Goal: Task Accomplishment & Management: Use online tool/utility

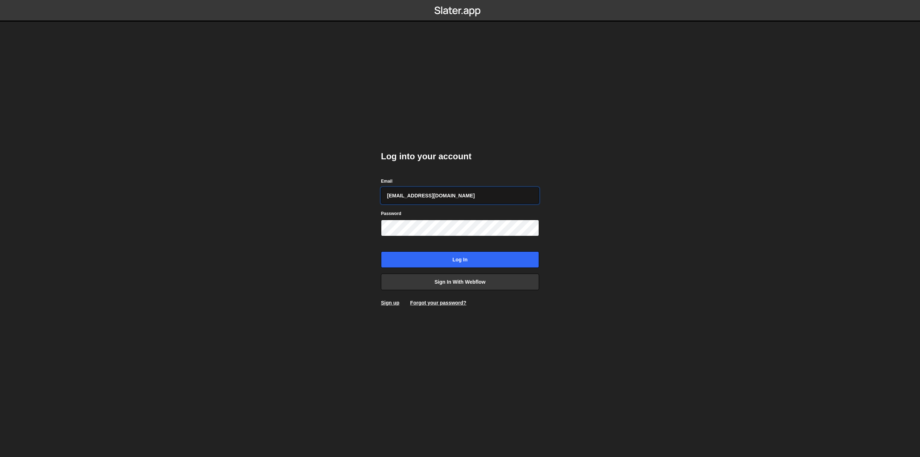
click at [424, 198] on input "hello@bolk.studio" at bounding box center [460, 195] width 158 height 17
type input "amelie.guider@gmail.com"
click at [433, 189] on input "amelie.guider@gmail.com" at bounding box center [460, 195] width 158 height 17
click at [409, 257] on input "Log in" at bounding box center [460, 259] width 158 height 17
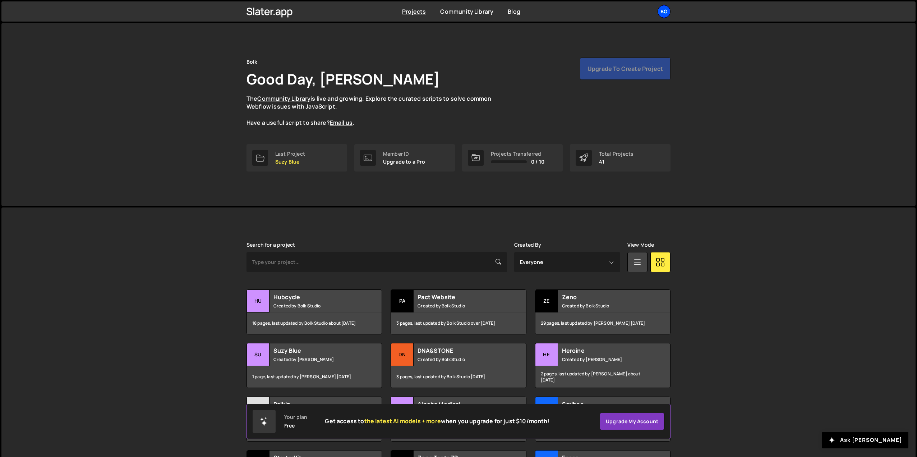
click at [668, 9] on div "Bo" at bounding box center [664, 11] width 13 height 13
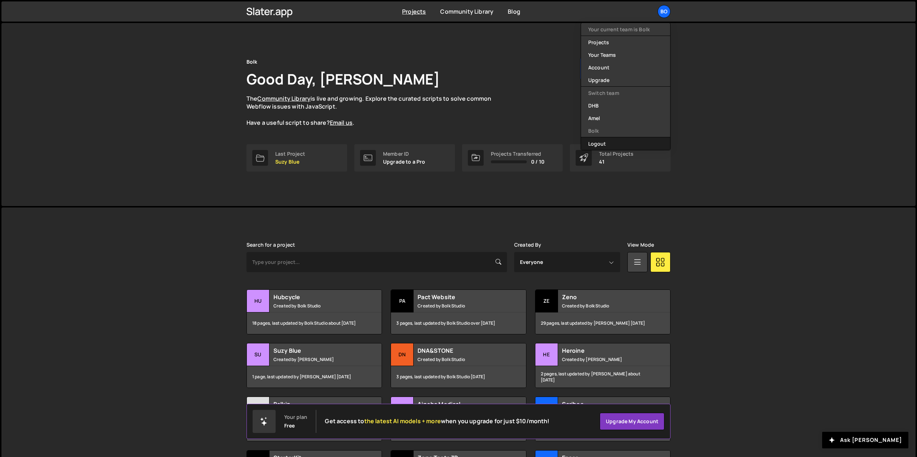
click at [608, 142] on button "Logout" at bounding box center [625, 143] width 89 height 13
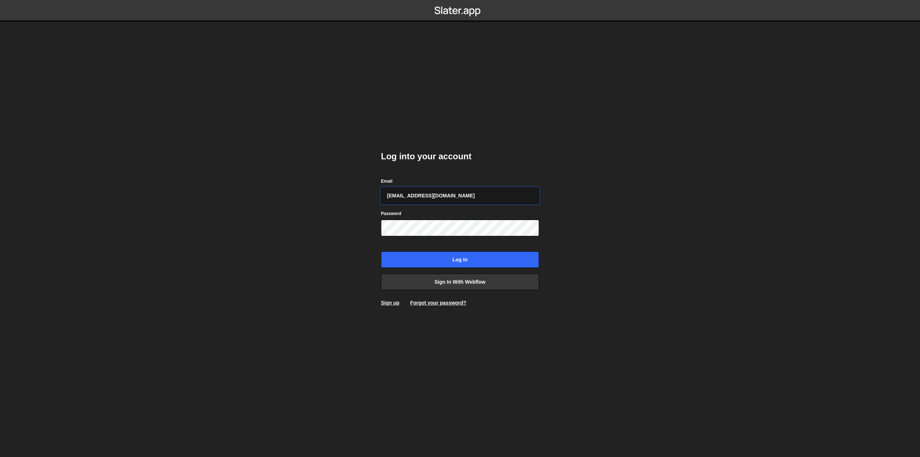
click at [415, 197] on input "hello@bolk.studio" at bounding box center [460, 195] width 158 height 17
click at [464, 200] on input "[EMAIL_ADDRESS][DOMAIN_NAME]" at bounding box center [460, 195] width 158 height 17
type input "amelie.guider+1@gmail.com"
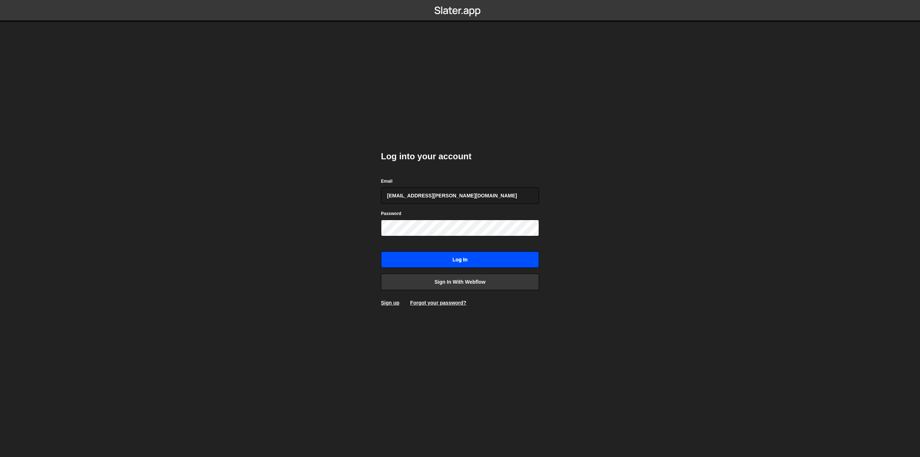
click at [440, 259] on input "Log in" at bounding box center [460, 259] width 158 height 17
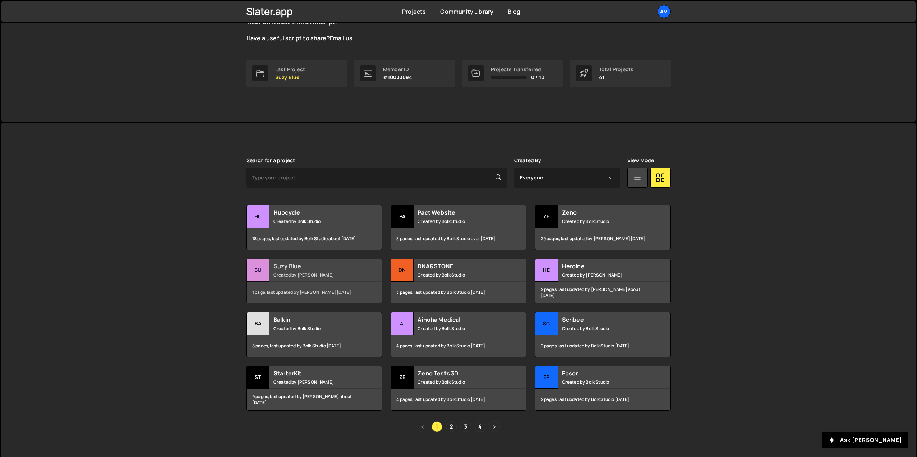
scroll to position [85, 0]
click at [292, 272] on small "Created by [PERSON_NAME]" at bounding box center [316, 274] width 87 height 6
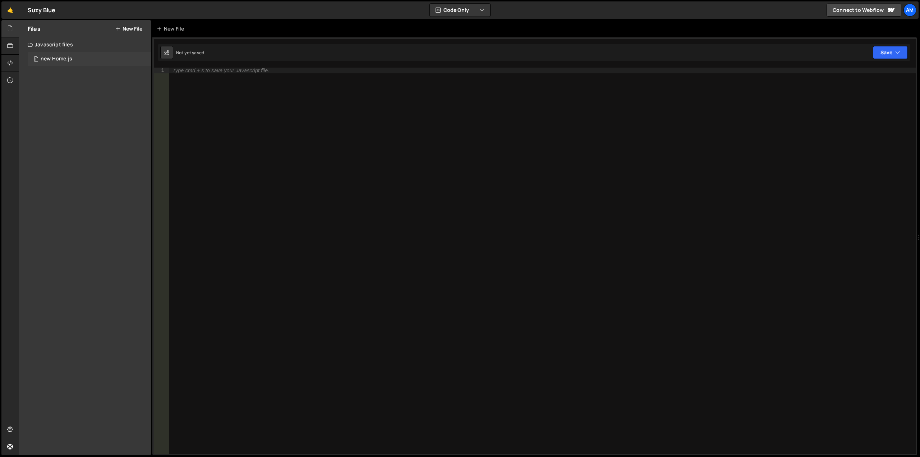
click at [60, 55] on div "0 new Home.js 0" at bounding box center [89, 59] width 123 height 14
click at [60, 57] on div "new Home.js" at bounding box center [57, 59] width 32 height 6
click at [43, 60] on div "new Home.js" at bounding box center [57, 59] width 32 height 6
click at [40, 45] on div "Javascript files" at bounding box center [85, 44] width 132 height 14
click at [40, 47] on div "Javascript files" at bounding box center [85, 44] width 132 height 14
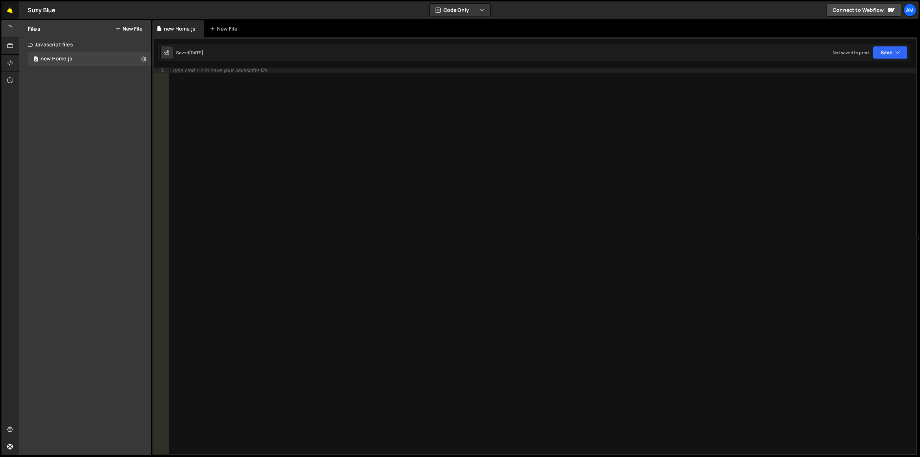
click at [9, 8] on link "🤙" at bounding box center [10, 9] width 18 height 17
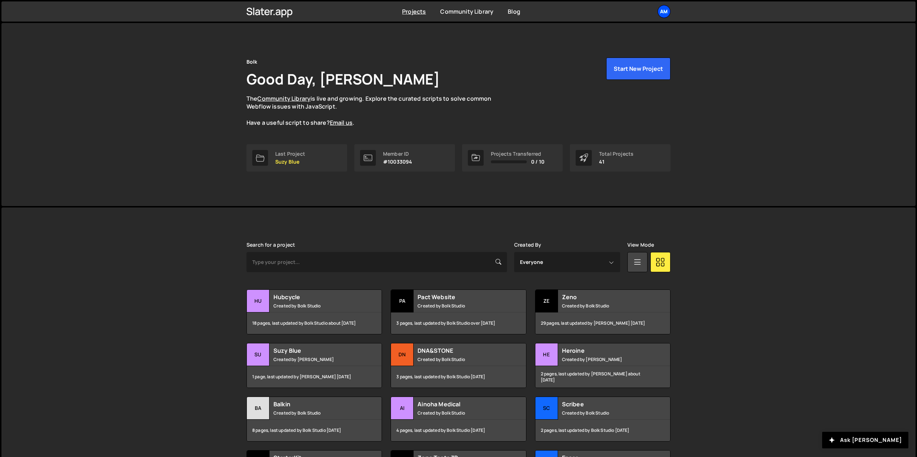
click at [665, 9] on div "Am" at bounding box center [664, 11] width 13 height 13
click at [603, 44] on link "Your Teams" at bounding box center [625, 42] width 89 height 13
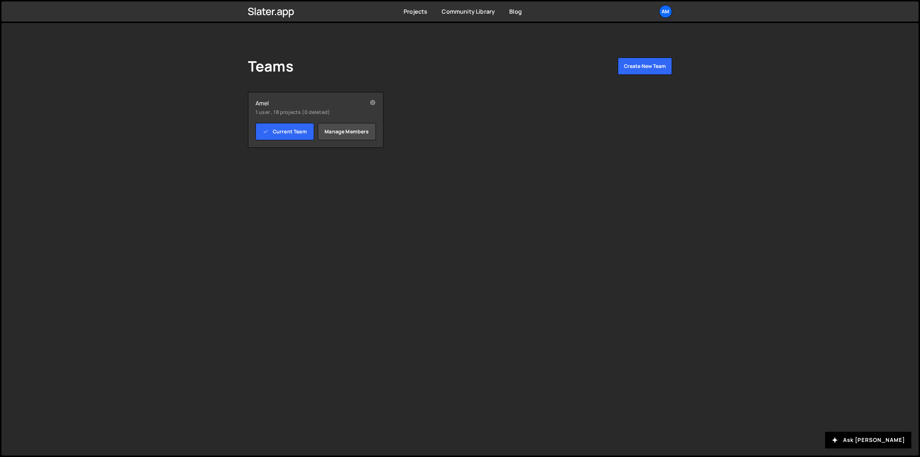
click at [287, 110] on small "1 user , 18 projects (0 deleted)" at bounding box center [304, 112] width 99 height 7
click at [288, 134] on link "Current Team" at bounding box center [284, 131] width 59 height 17
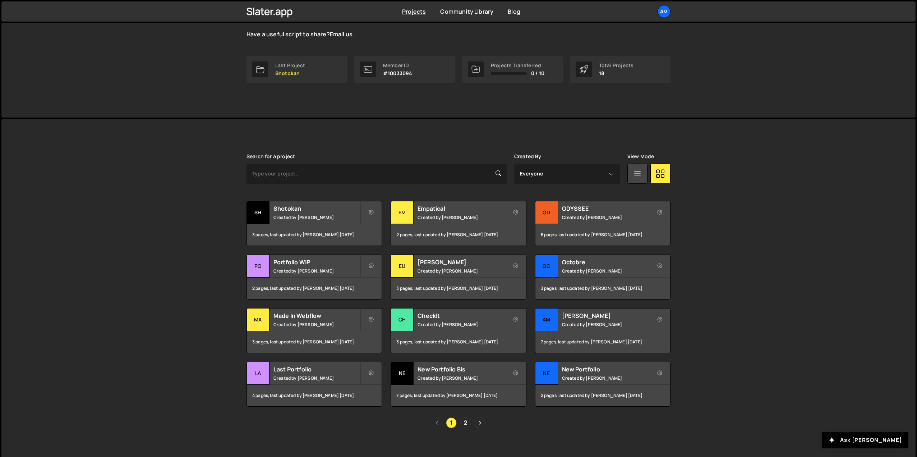
scroll to position [96, 0]
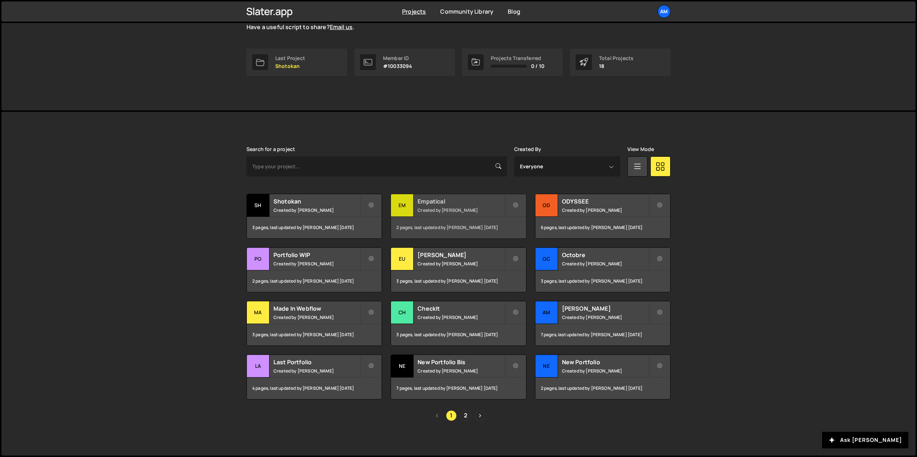
click at [441, 215] on div "Empatical Created by [PERSON_NAME]" at bounding box center [458, 205] width 135 height 22
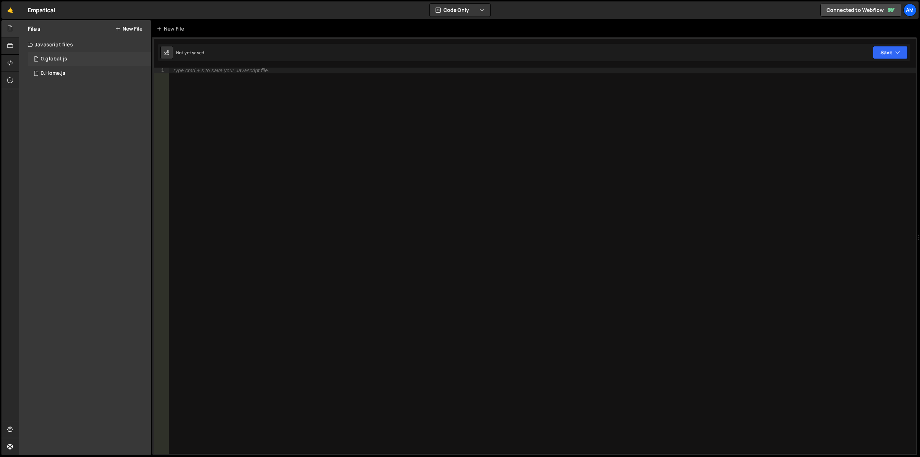
click at [53, 57] on div "0.global.js" at bounding box center [54, 59] width 27 height 6
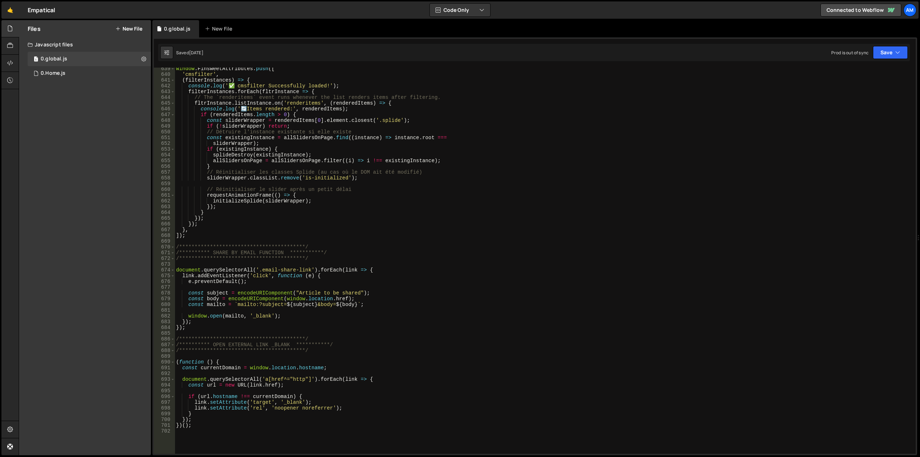
scroll to position [3670, 0]
click at [53, 73] on div "0.Home.js" at bounding box center [53, 73] width 25 height 6
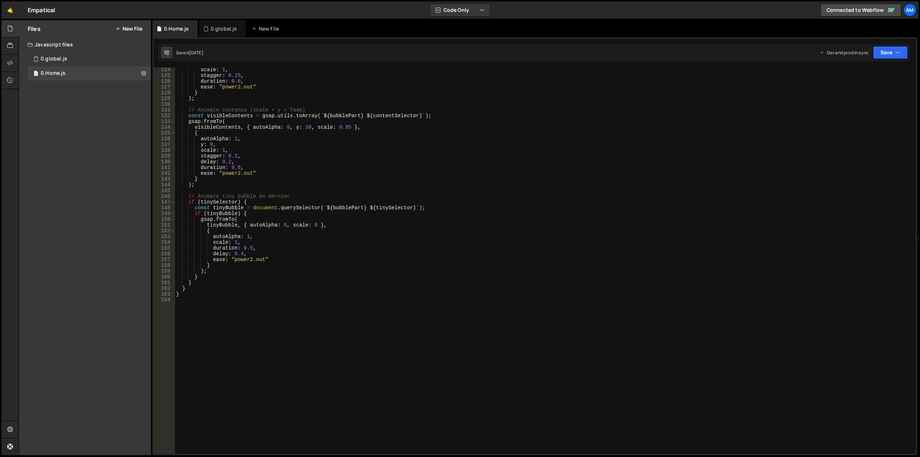
scroll to position [708, 0]
click at [217, 26] on div "0.global.js" at bounding box center [224, 28] width 27 height 7
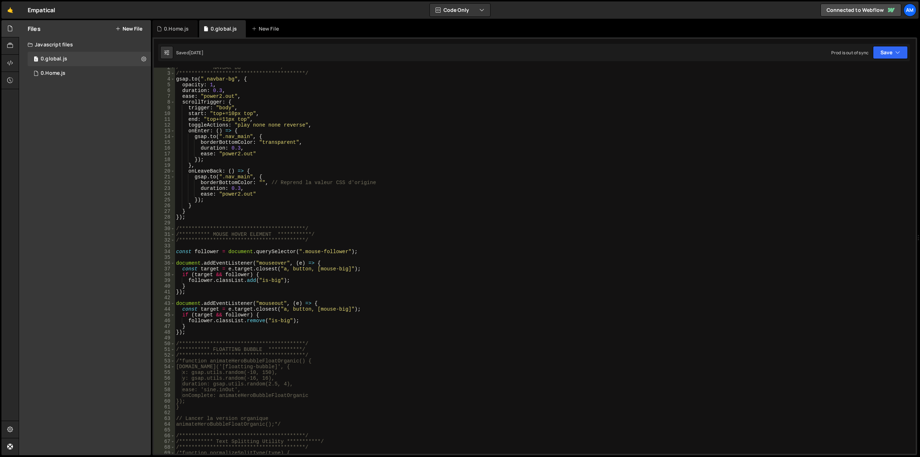
scroll to position [0, 0]
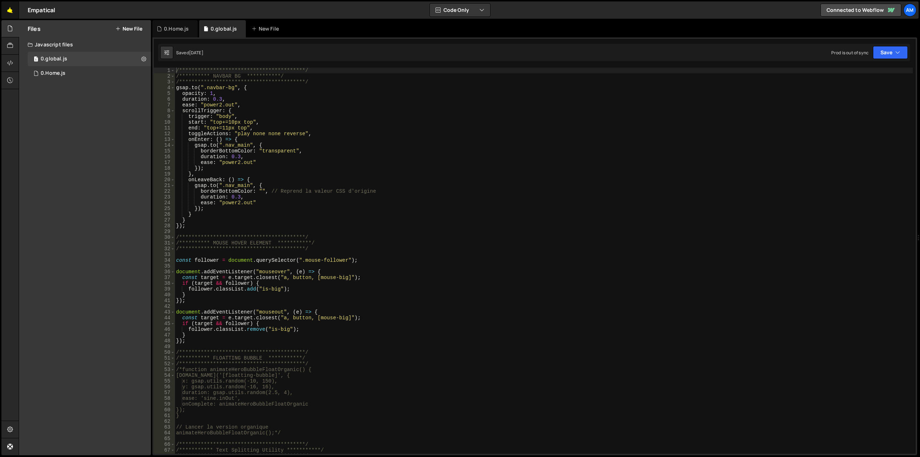
click at [10, 9] on link "🤙" at bounding box center [10, 9] width 18 height 17
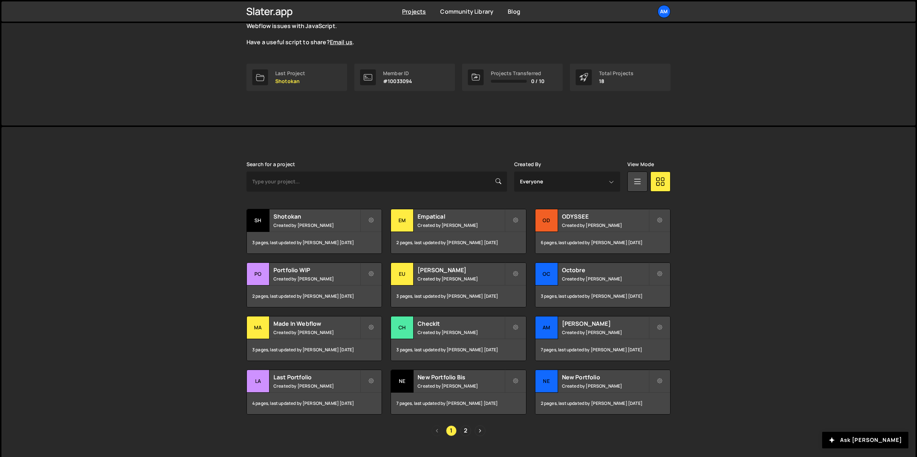
scroll to position [81, 0]
click at [306, 234] on div "3 pages, last updated by [PERSON_NAME] [DATE]" at bounding box center [314, 242] width 135 height 22
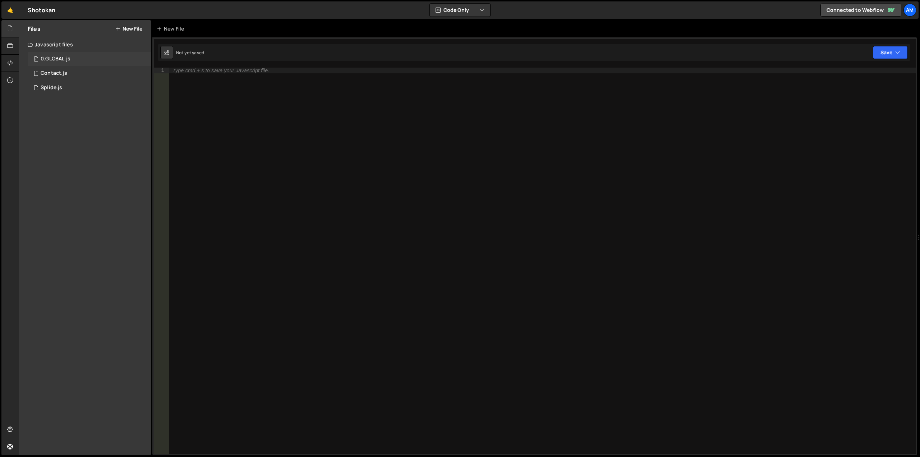
click at [59, 57] on div "0.GLOBAL.js" at bounding box center [56, 59] width 30 height 6
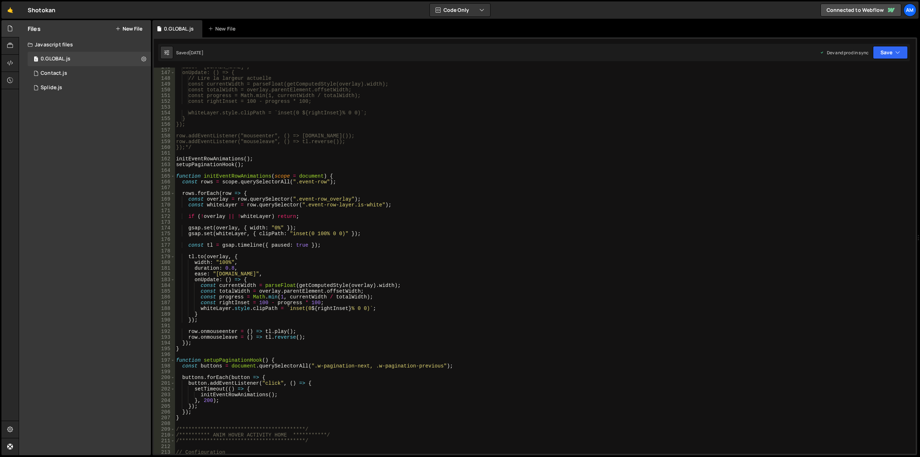
scroll to position [837, 0]
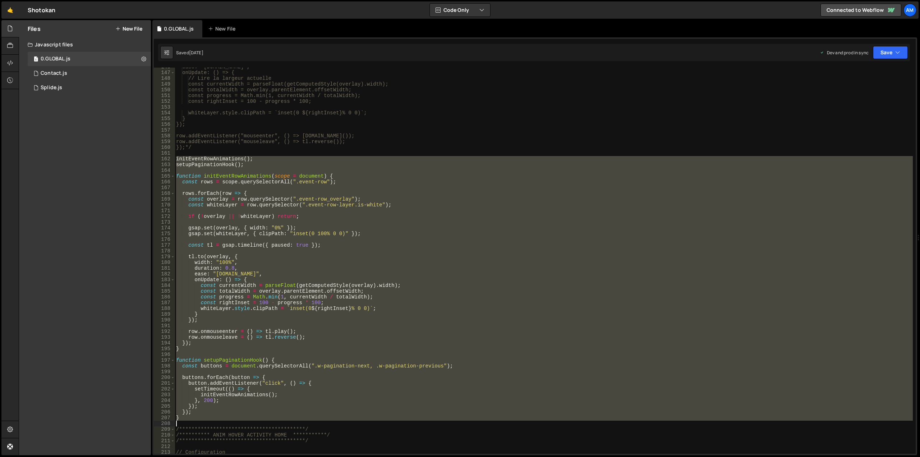
drag, startPoint x: 175, startPoint y: 159, endPoint x: 248, endPoint y: 422, distance: 273.2
click at [248, 422] on div "ease: "[DOMAIN_NAME]", onUpdate: () => { // Lire la largeur actuelle const curr…" at bounding box center [544, 262] width 738 height 397
type textarea "}"
